Goal: Complete application form

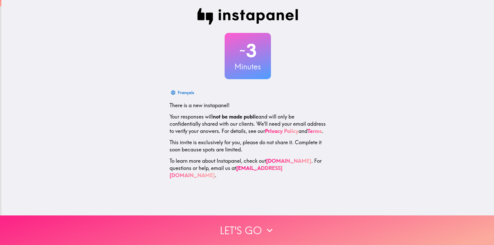
click at [253, 222] on button "Let's go" at bounding box center [247, 231] width 494 height 30
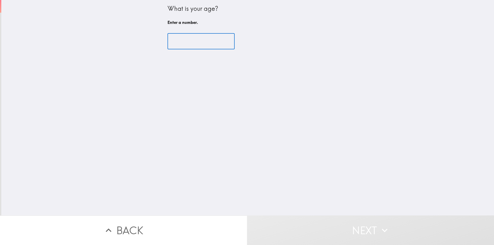
click at [182, 43] on input "number" at bounding box center [200, 41] width 67 height 16
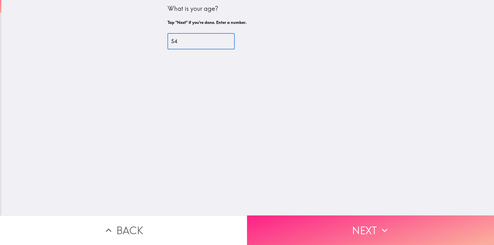
type input "54"
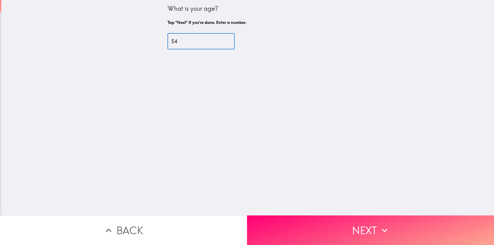
click at [339, 222] on button "Next" at bounding box center [370, 231] width 247 height 30
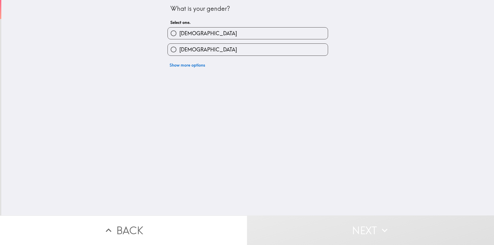
click at [171, 49] on input "[DEMOGRAPHIC_DATA]" at bounding box center [174, 50] width 12 height 12
radio input "true"
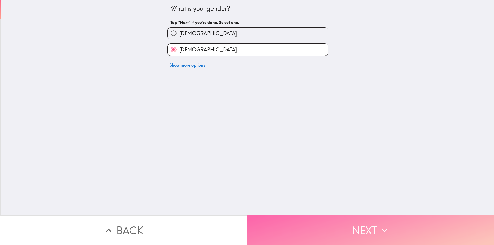
click at [341, 216] on button "Next" at bounding box center [370, 231] width 247 height 30
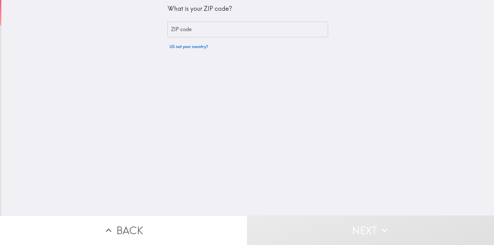
click at [217, 29] on input "ZIP code" at bounding box center [247, 30] width 161 height 16
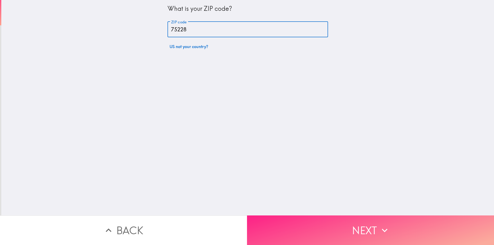
type input "75228"
click at [351, 232] on button "Next" at bounding box center [370, 231] width 247 height 30
